Goal: Find specific page/section: Find specific page/section

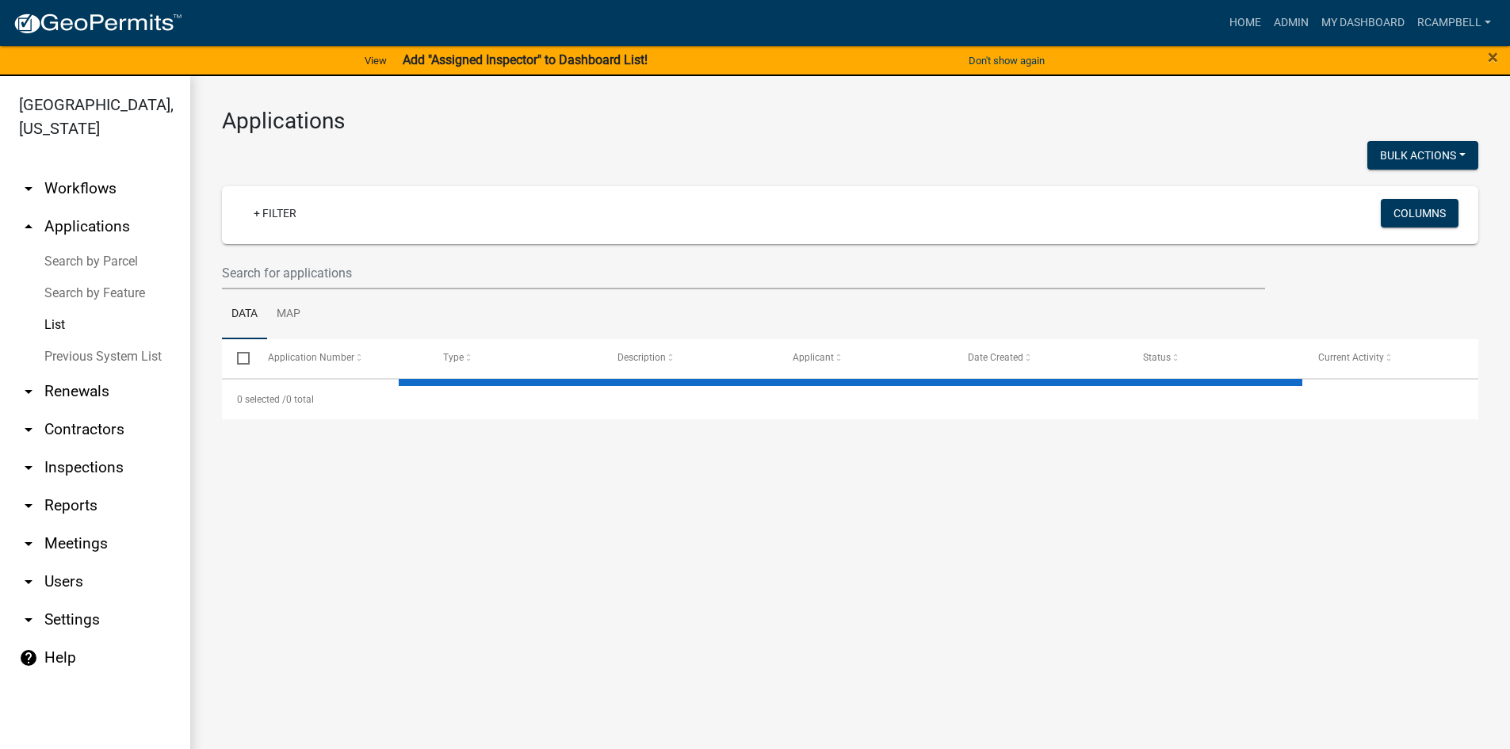
select select "3: 100"
